Goal: Navigation & Orientation: Find specific page/section

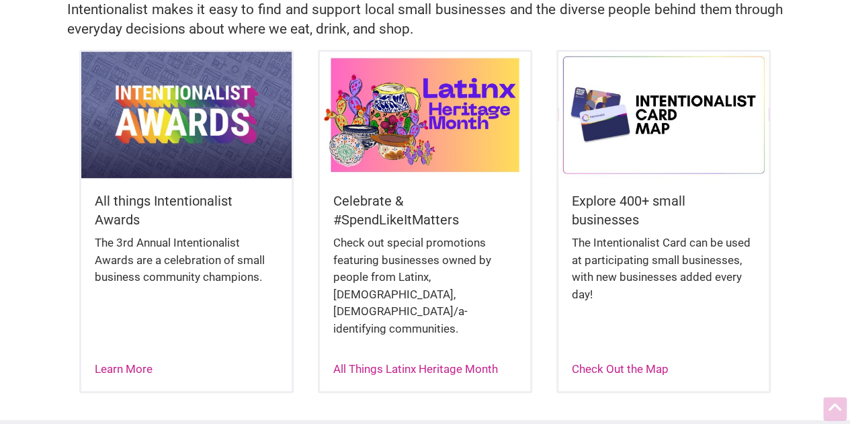
scroll to position [319, 0]
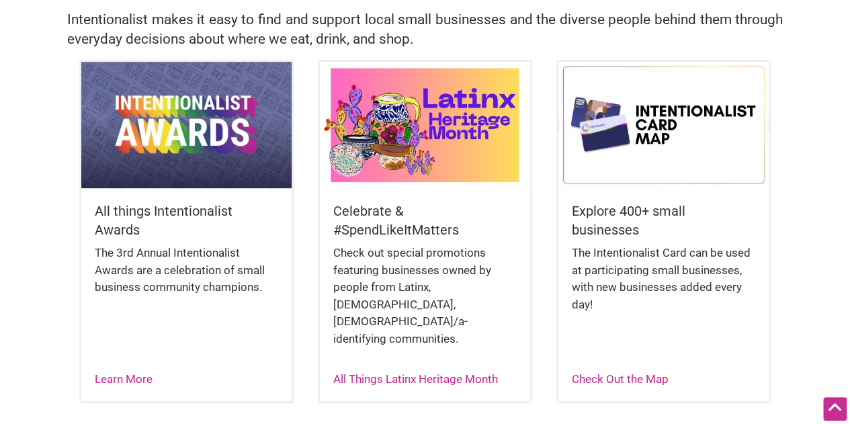
click at [627, 128] on img at bounding box center [663, 125] width 211 height 126
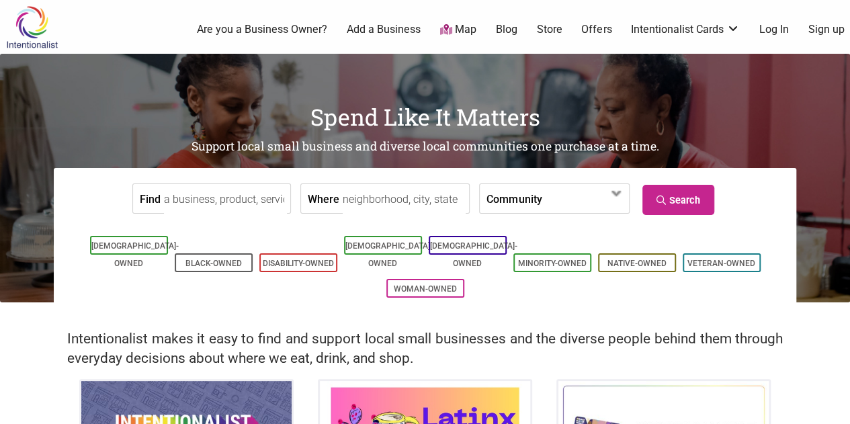
click at [392, 26] on link "Add a Business" at bounding box center [384, 29] width 74 height 15
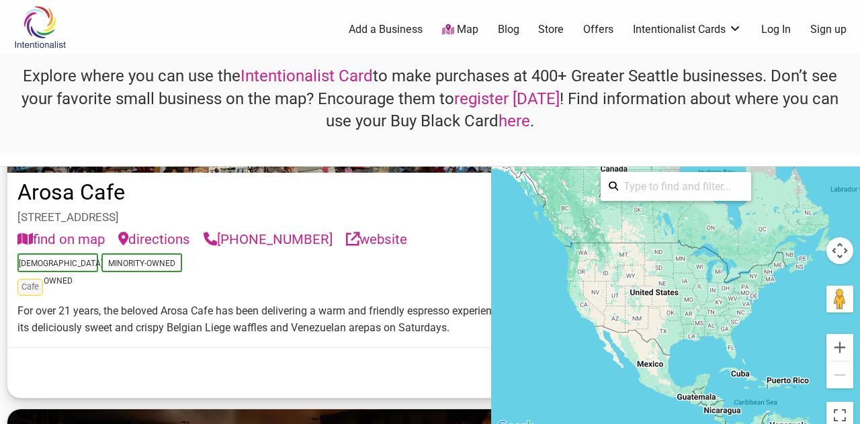
scroll to position [3208, 0]
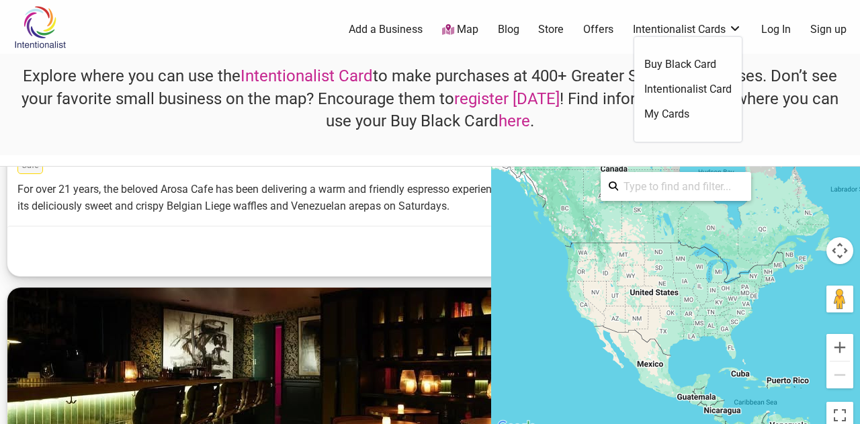
click at [698, 62] on link "Buy Black Card" at bounding box center [687, 64] width 87 height 15
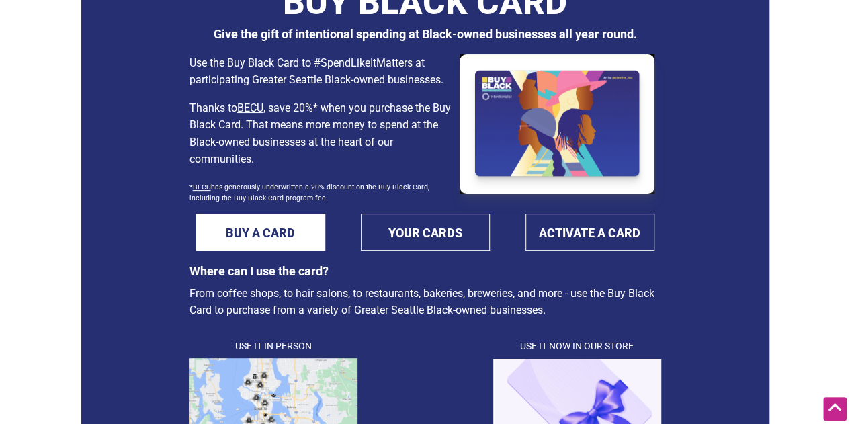
scroll to position [101, 0]
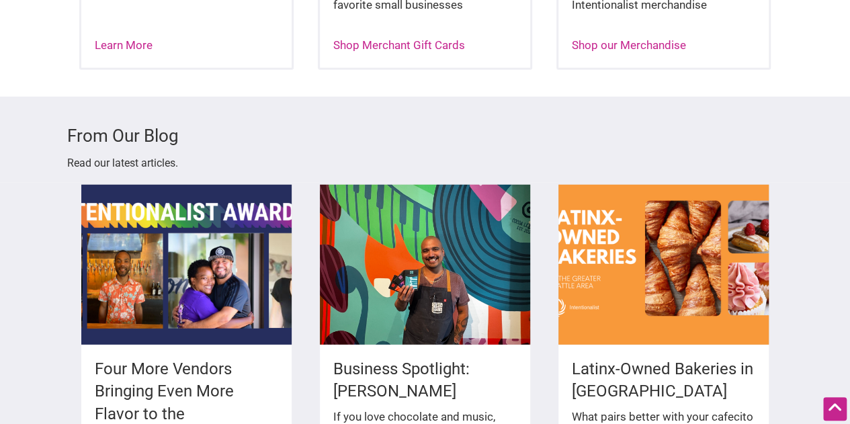
scroll to position [1797, 0]
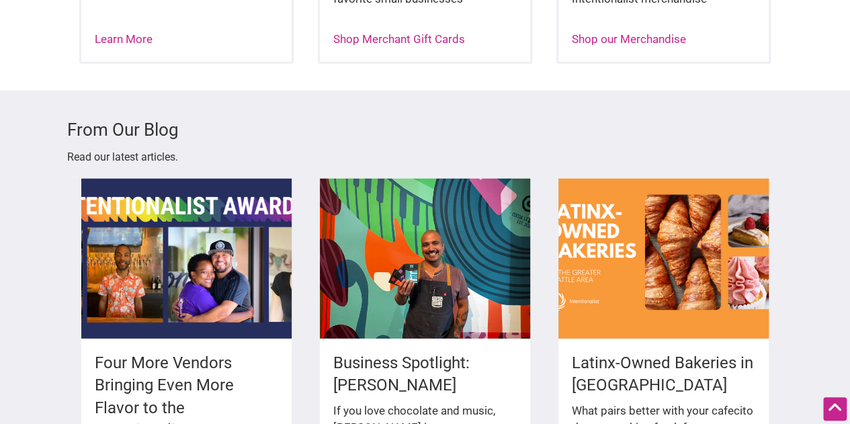
click at [632, 91] on div "From Our Blog Read our latest articles." at bounding box center [425, 134] width 850 height 86
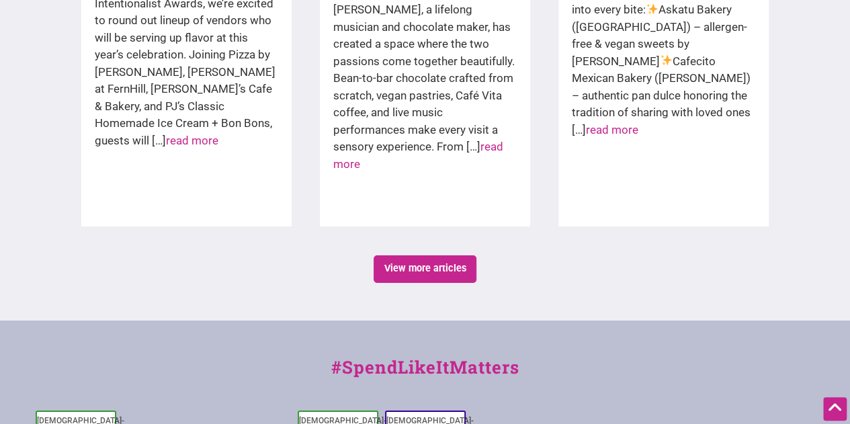
scroll to position [2318, 0]
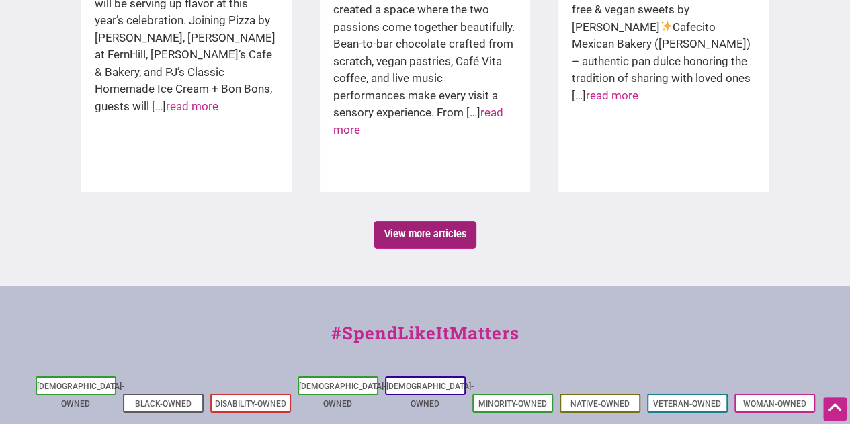
click at [408, 221] on link "View more articles" at bounding box center [425, 235] width 103 height 28
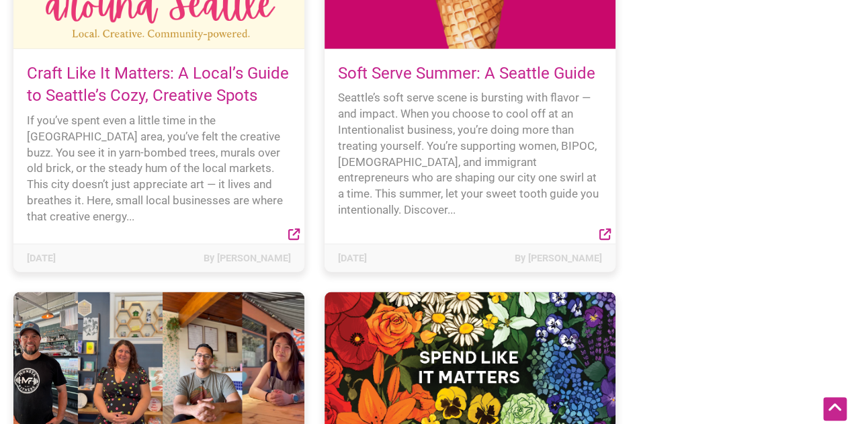
scroll to position [3846, 0]
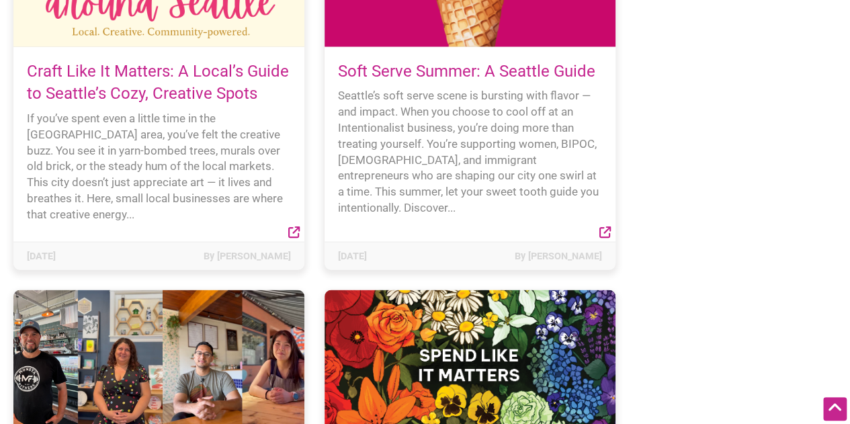
drag, startPoint x: 526, startPoint y: 324, endPoint x: 516, endPoint y: 324, distance: 10.1
click at [526, 324] on div at bounding box center [469, 364] width 291 height 148
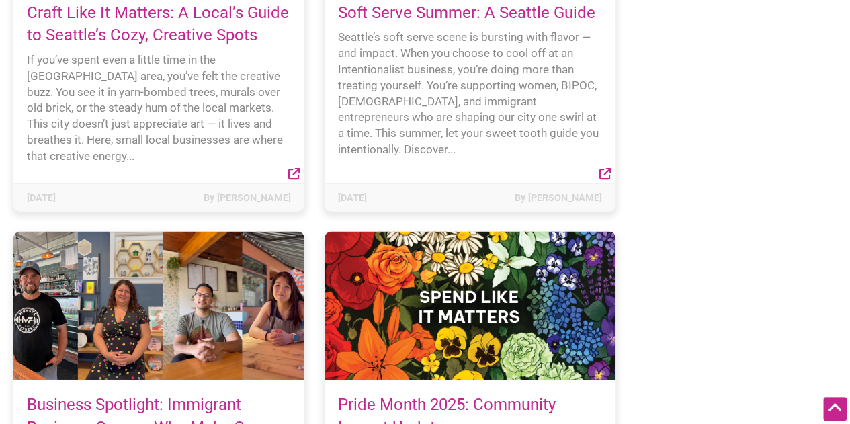
scroll to position [3913, 0]
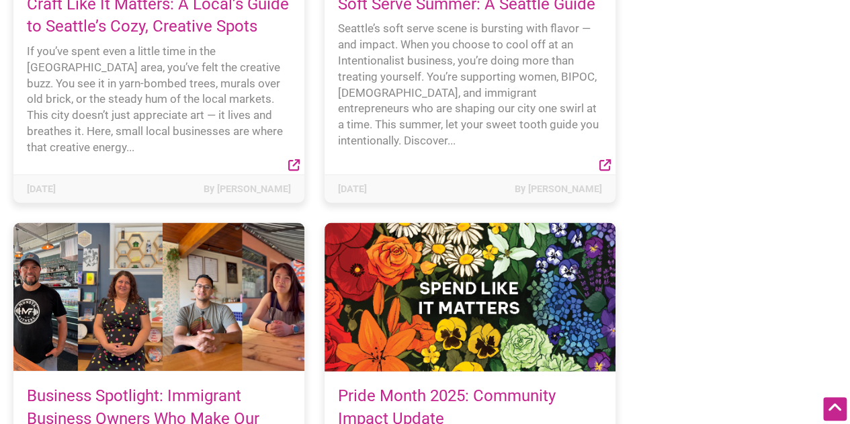
click at [84, 228] on div at bounding box center [158, 297] width 291 height 148
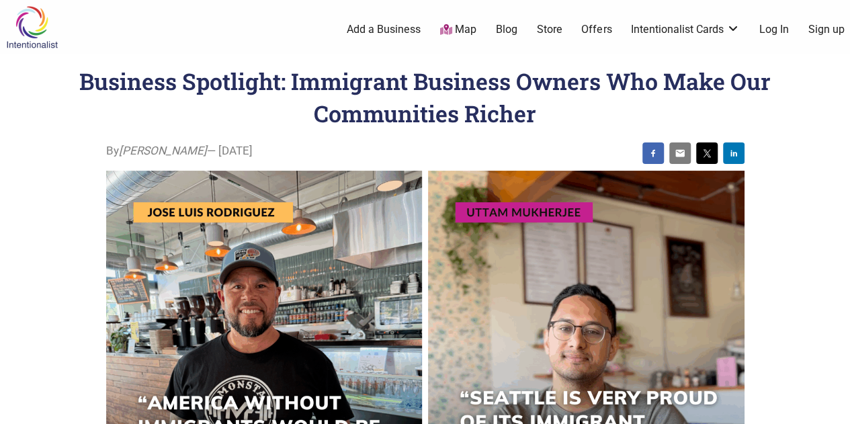
click at [564, 319] on img at bounding box center [586, 369] width 316 height 396
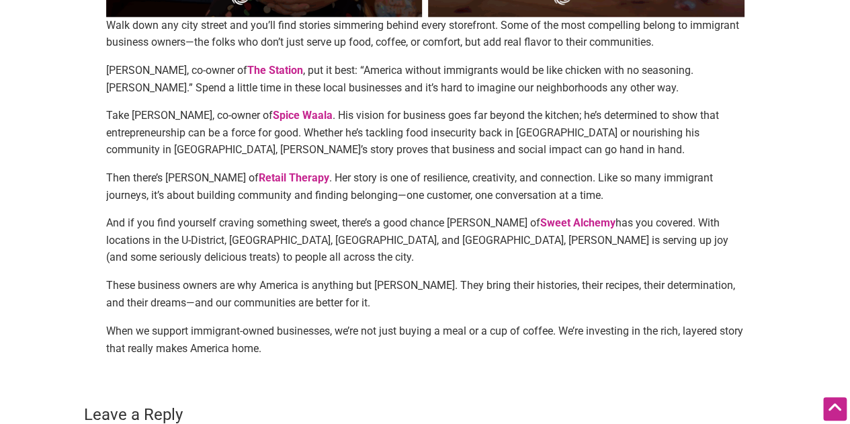
scroll to position [991, 0]
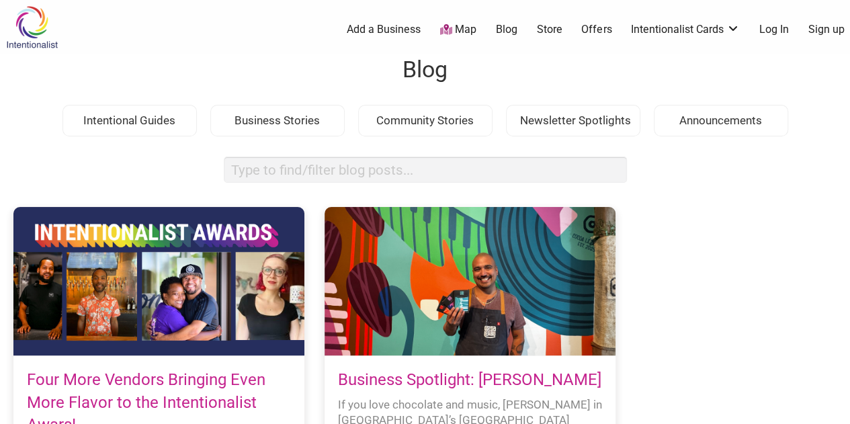
click at [456, 29] on link "Map" at bounding box center [458, 29] width 36 height 15
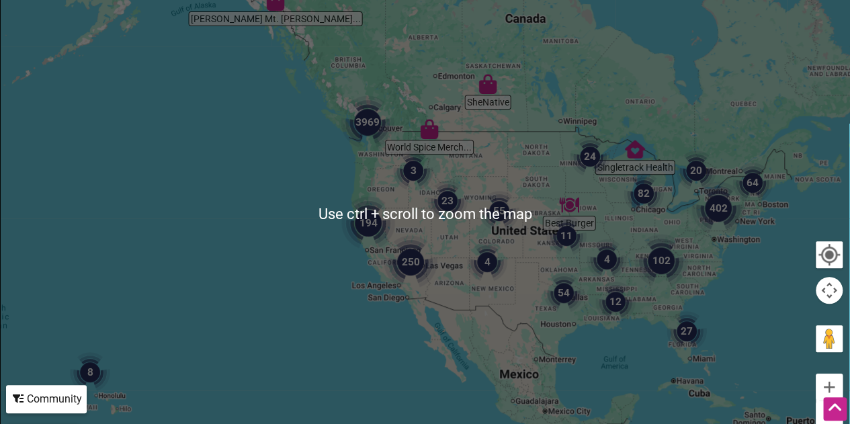
scroll to position [269, 0]
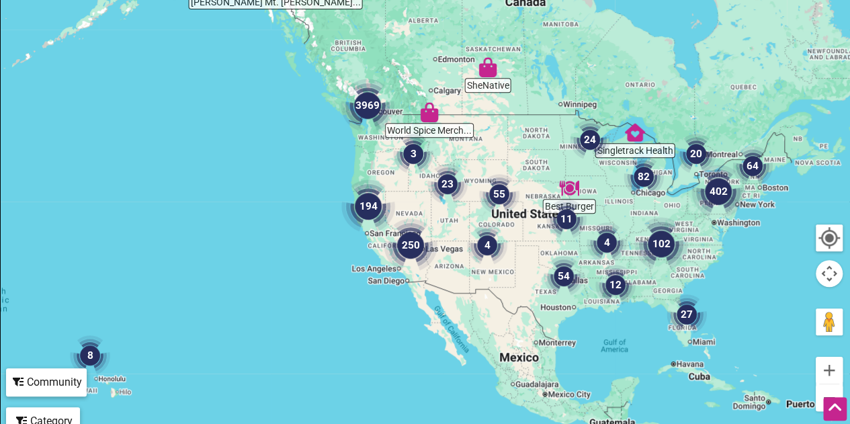
click at [376, 128] on img "3969" at bounding box center [367, 105] width 64 height 64
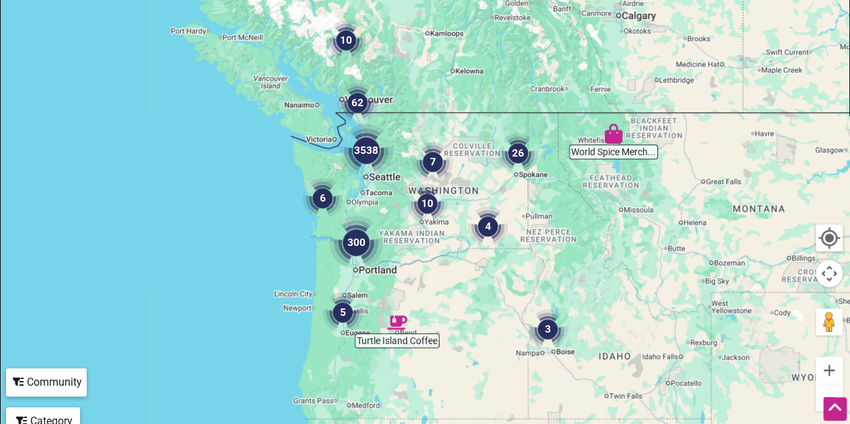
click at [395, 183] on div "To navigate, press the arrow keys." at bounding box center [425, 197] width 849 height 523
click at [368, 188] on div "To navigate, press the arrow keys." at bounding box center [425, 197] width 849 height 523
click at [367, 155] on img "3538" at bounding box center [366, 150] width 64 height 64
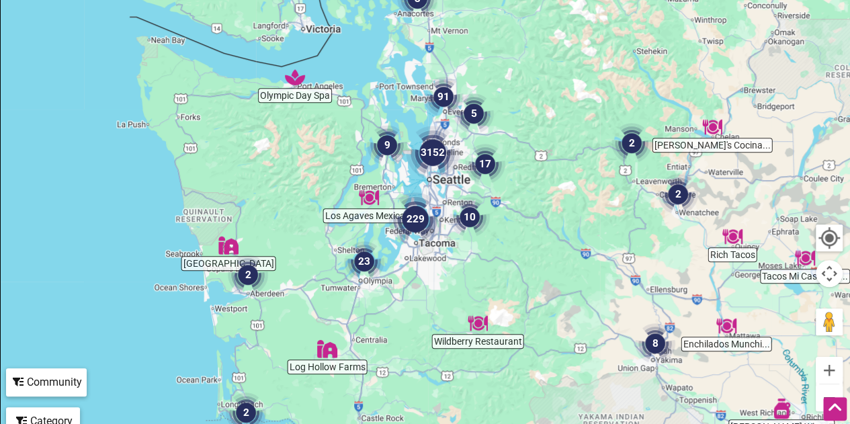
click at [367, 155] on img "9" at bounding box center [386, 145] width 51 height 51
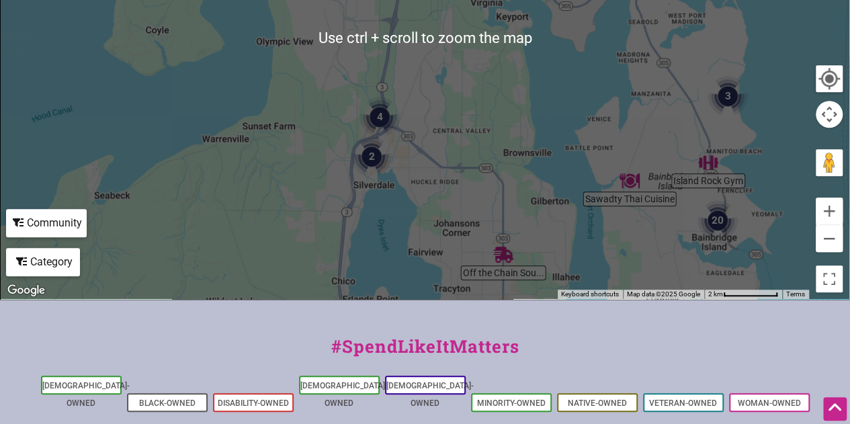
scroll to position [437, 0]
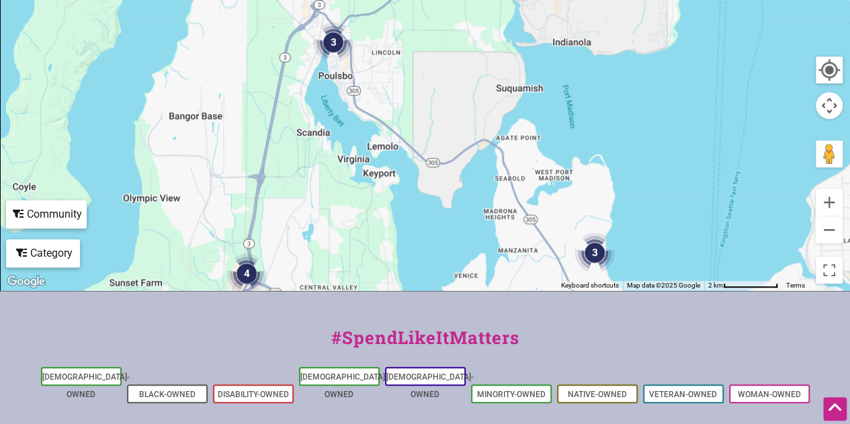
drag, startPoint x: 554, startPoint y: 144, endPoint x: 406, endPoint y: 332, distance: 239.6
click at [406, 332] on div "Intentionalist Spend like it matters 0 Add a Business Map Blog Store Offers Int…" at bounding box center [425, 95] width 850 height 1065
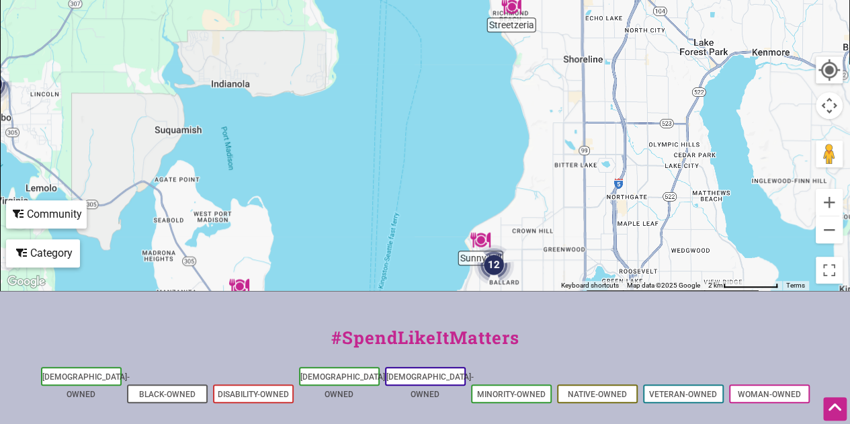
drag, startPoint x: 432, startPoint y: 119, endPoint x: 107, endPoint y: 138, distance: 325.7
click at [103, 137] on div "To navigate, press the arrow keys." at bounding box center [425, 29] width 849 height 523
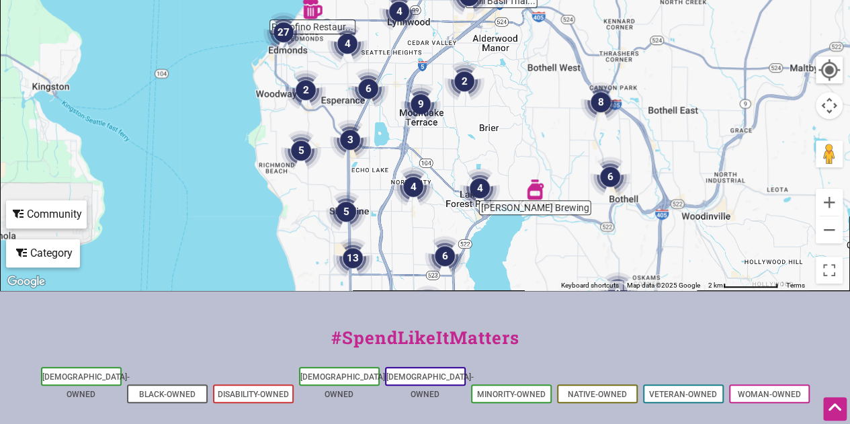
drag, startPoint x: 501, startPoint y: 92, endPoint x: 267, endPoint y: 230, distance: 271.1
click at [267, 230] on div "To navigate, press the arrow keys." at bounding box center [425, 29] width 849 height 523
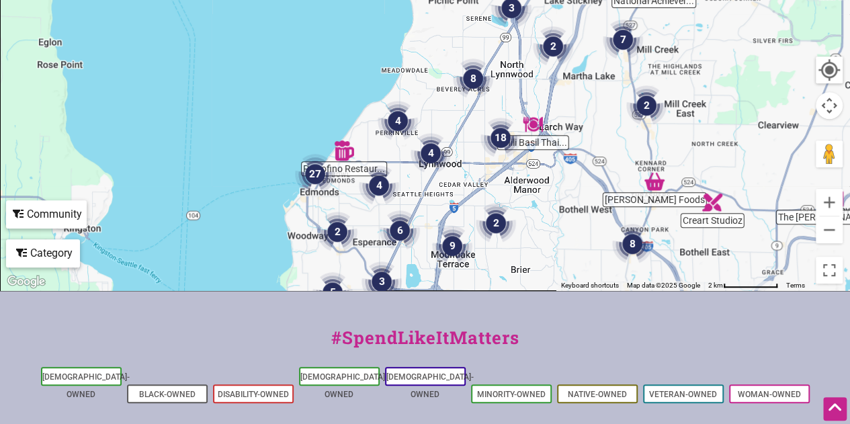
drag, startPoint x: 314, startPoint y: 92, endPoint x: 351, endPoint y: 240, distance: 152.2
click at [351, 238] on img "2" at bounding box center [337, 231] width 51 height 51
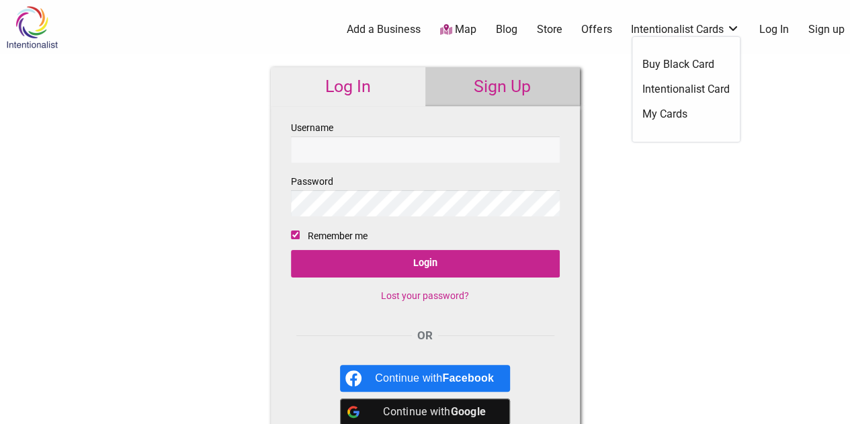
click at [735, 26] on link "Intentionalist Cards" at bounding box center [685, 29] width 109 height 15
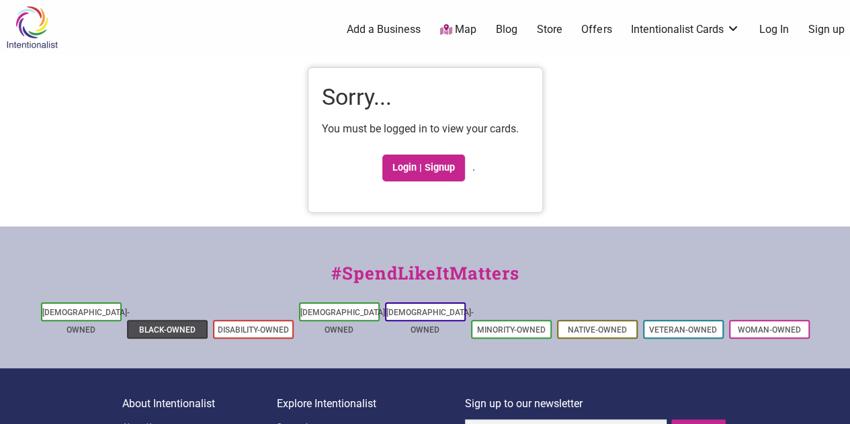
click at [169, 325] on link "Black-Owned" at bounding box center [167, 329] width 56 height 9
